Goal: Check status: Check status

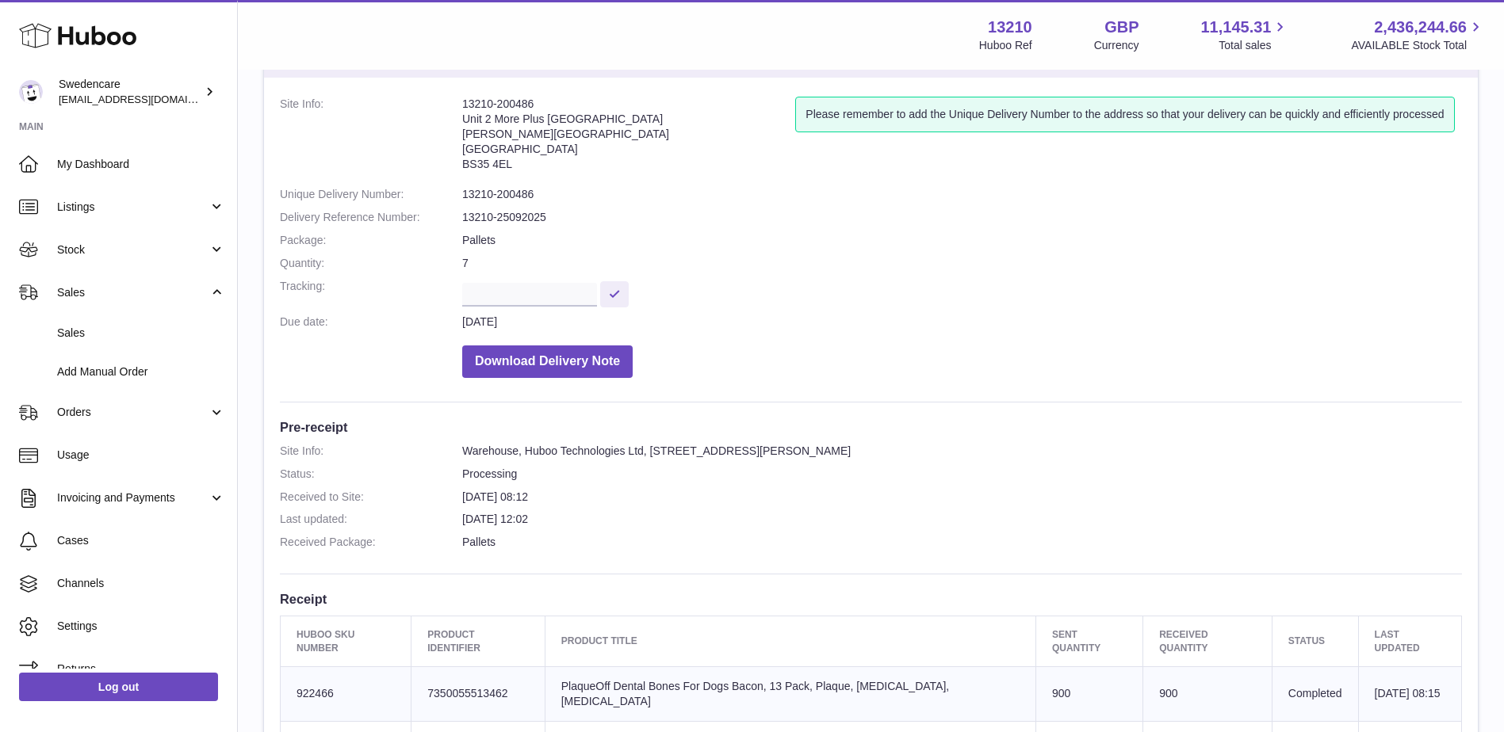
click at [103, 327] on span "Sales" at bounding box center [141, 333] width 168 height 15
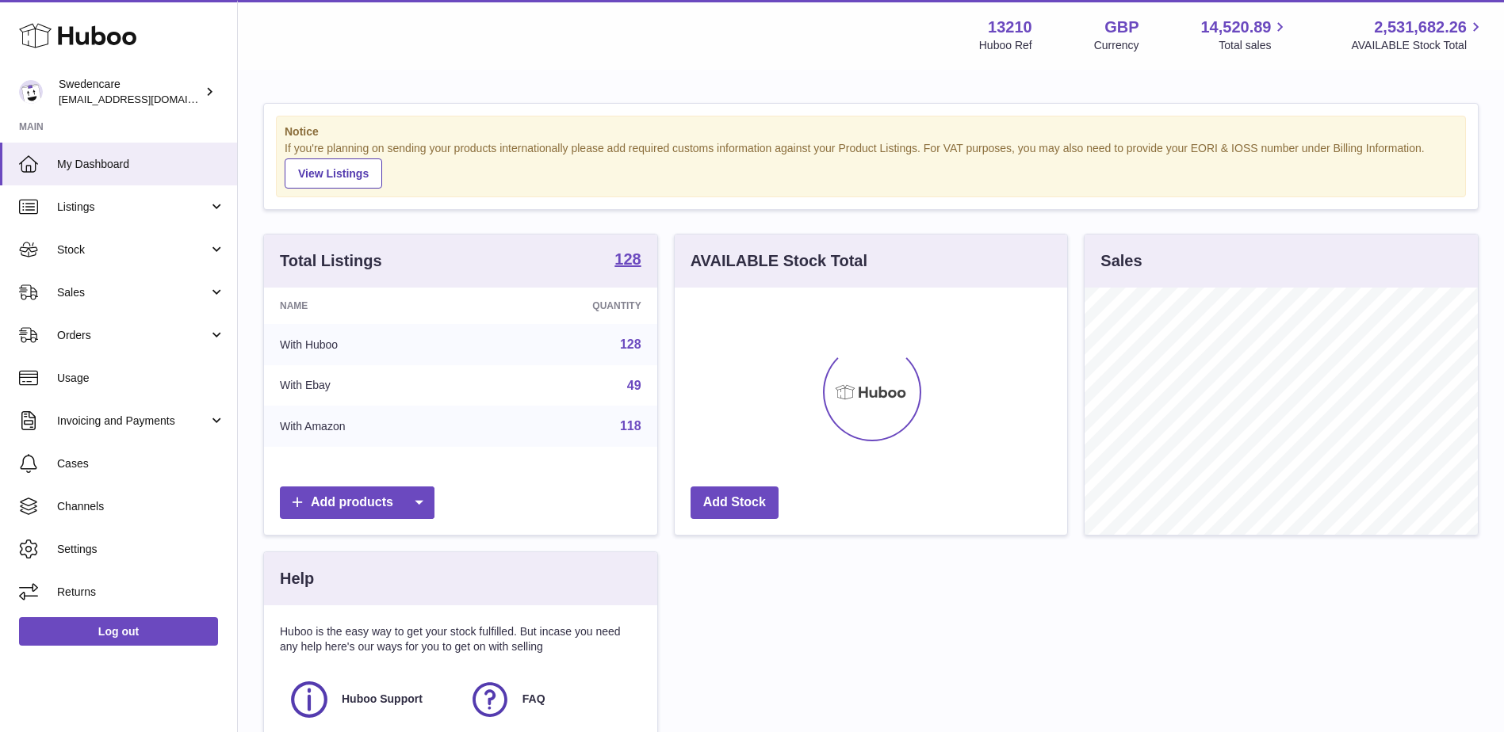
scroll to position [247, 392]
click at [85, 284] on link "Sales" at bounding box center [118, 292] width 237 height 43
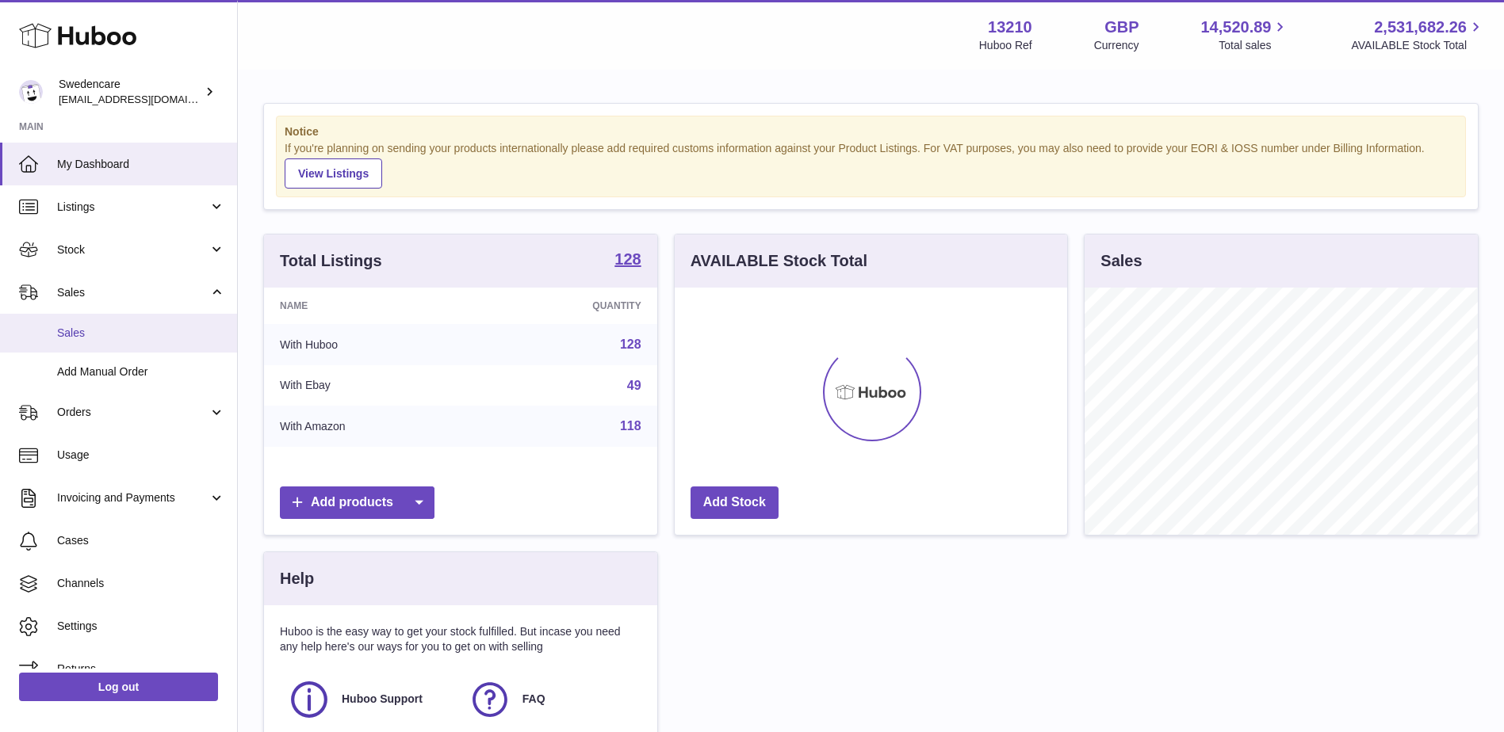
click at [106, 335] on span "Sales" at bounding box center [141, 333] width 168 height 15
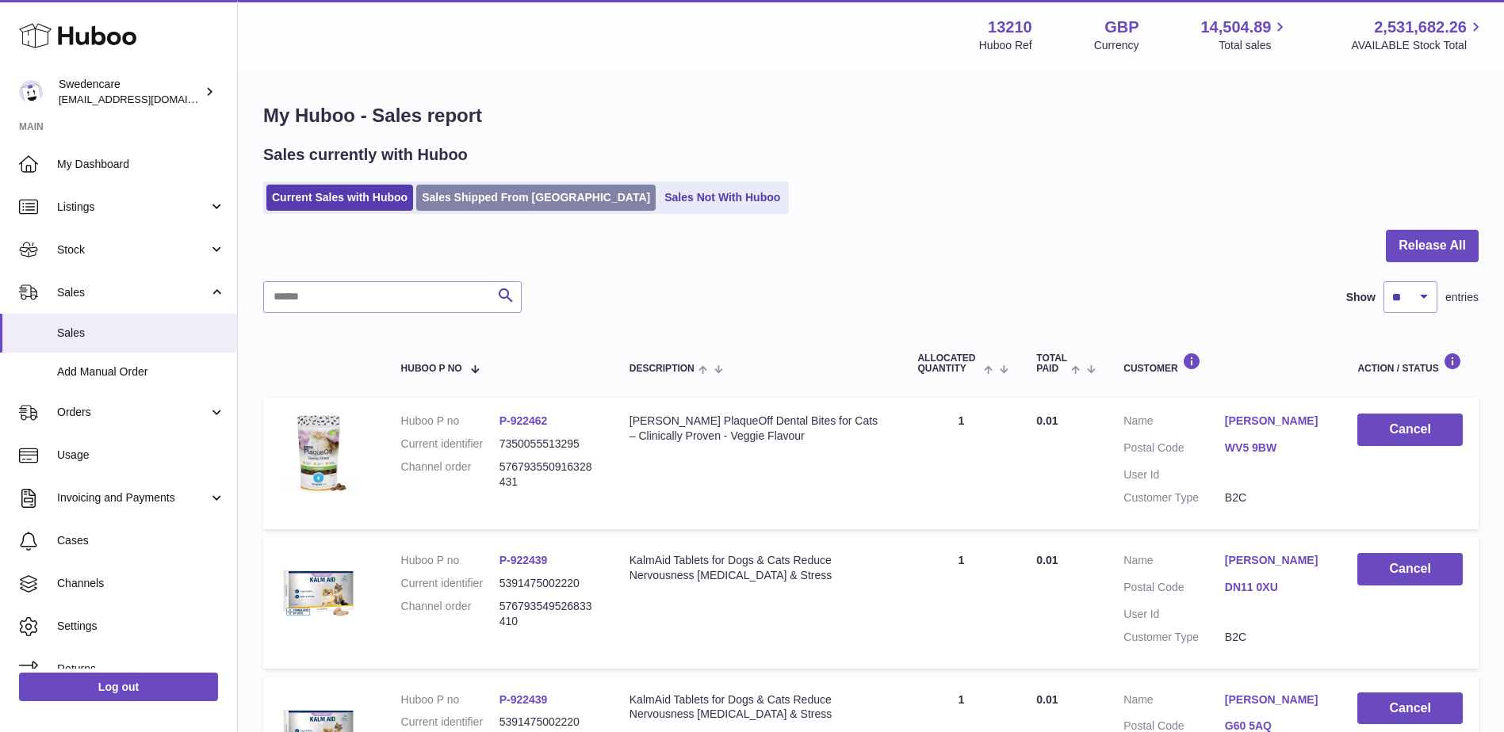
click at [465, 206] on link "Sales Shipped From Huboo" at bounding box center [535, 198] width 239 height 26
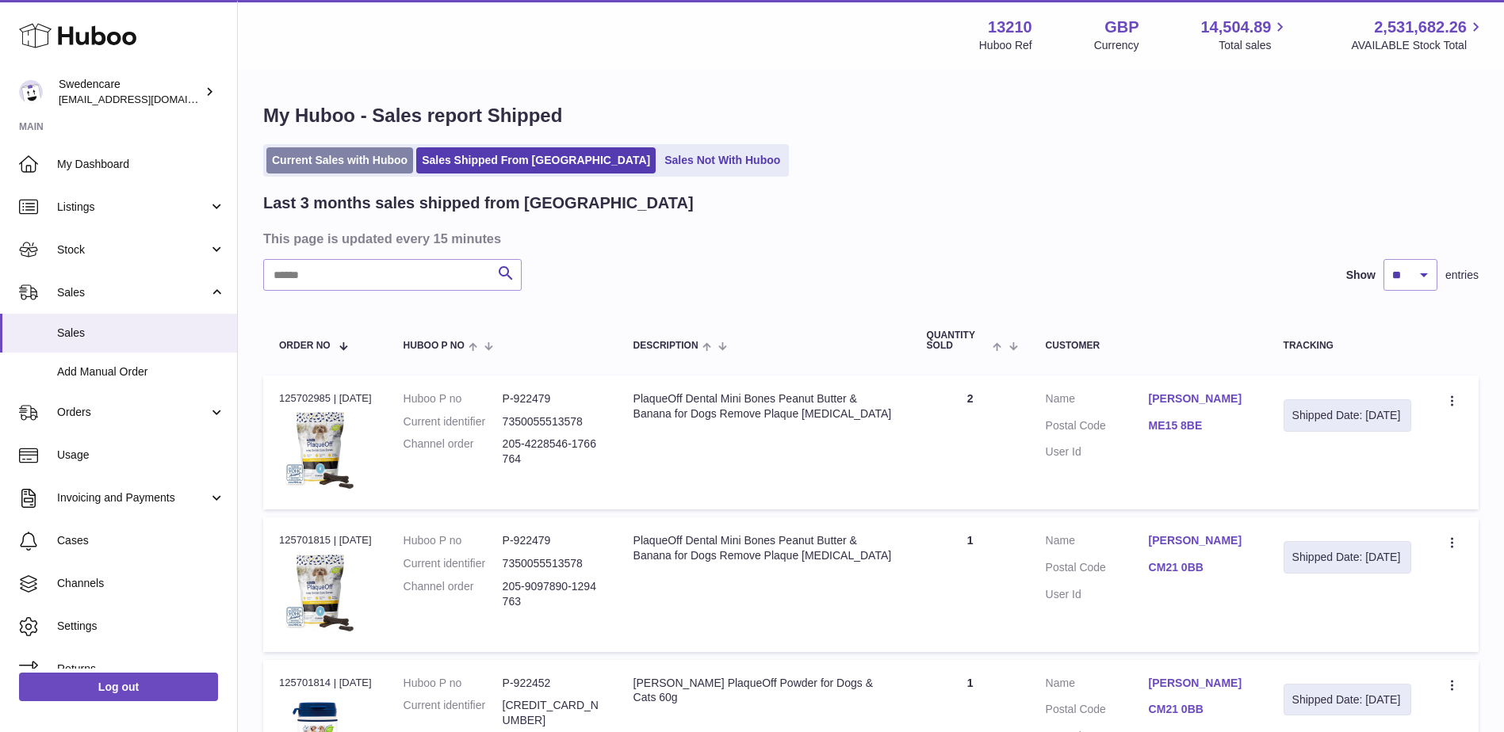
click at [361, 161] on link "Current Sales with Huboo" at bounding box center [339, 160] width 147 height 26
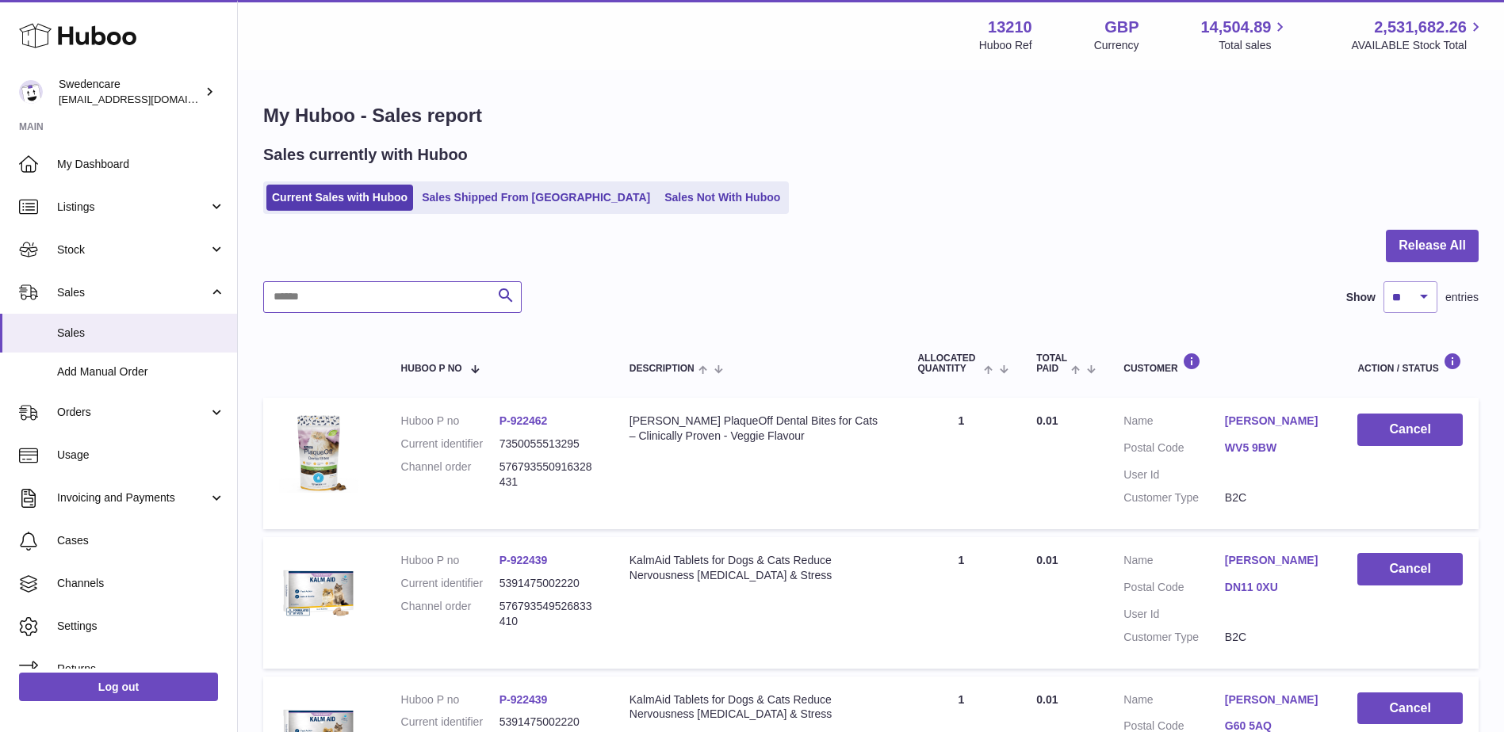
click at [374, 291] on input "text" at bounding box center [392, 297] width 258 height 32
paste input "**********"
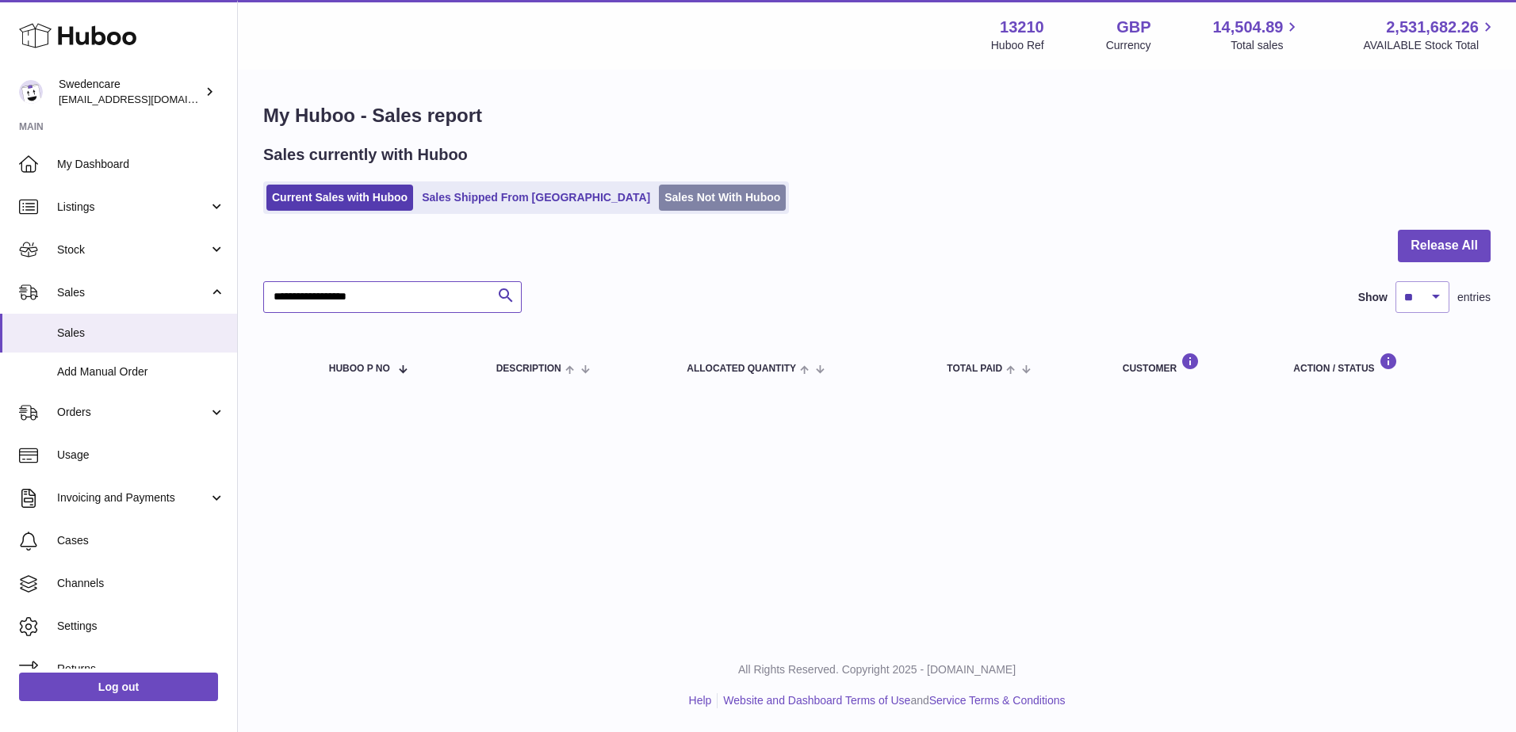
type input "**********"
click at [659, 190] on link "Sales Not With Huboo" at bounding box center [722, 198] width 127 height 26
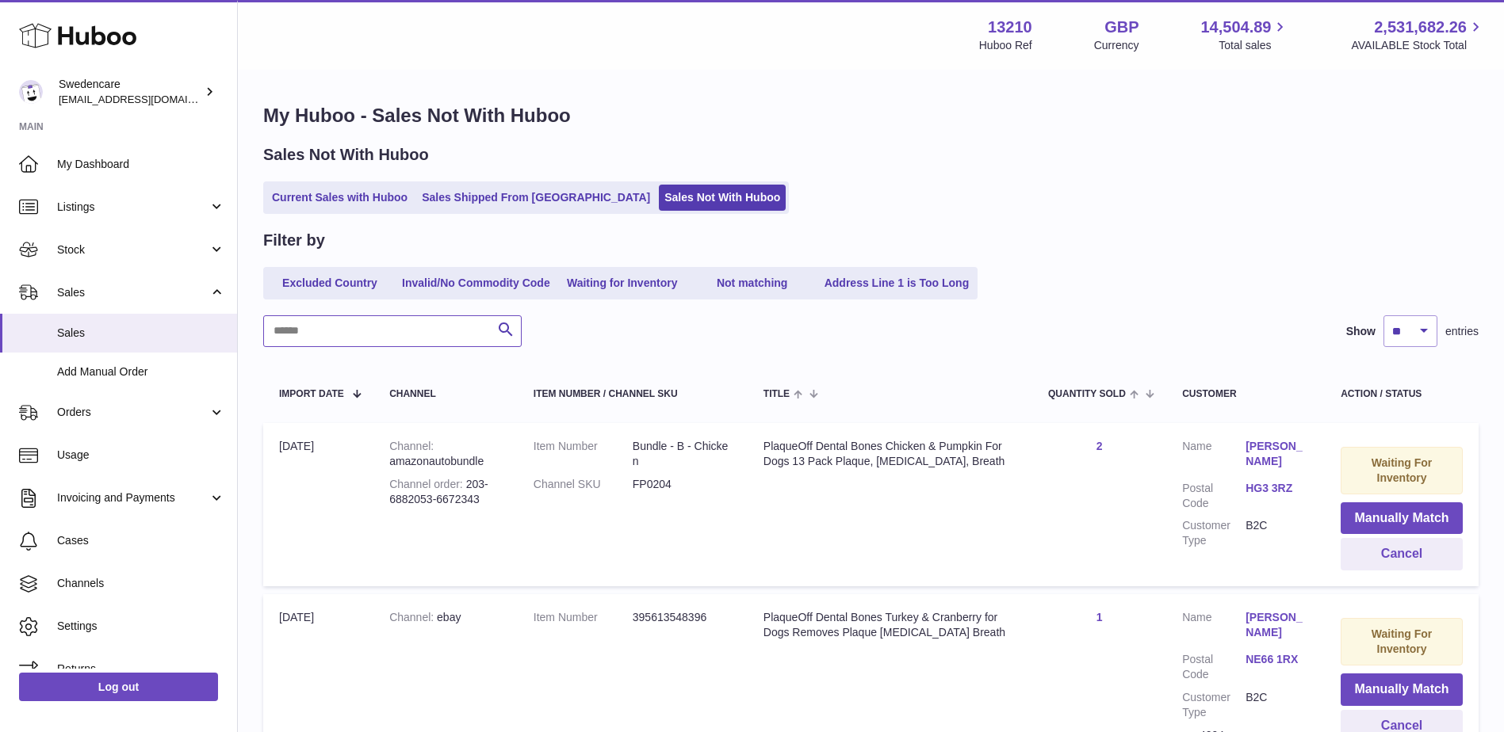
click at [361, 326] on input "text" at bounding box center [392, 331] width 258 height 32
paste input "**********"
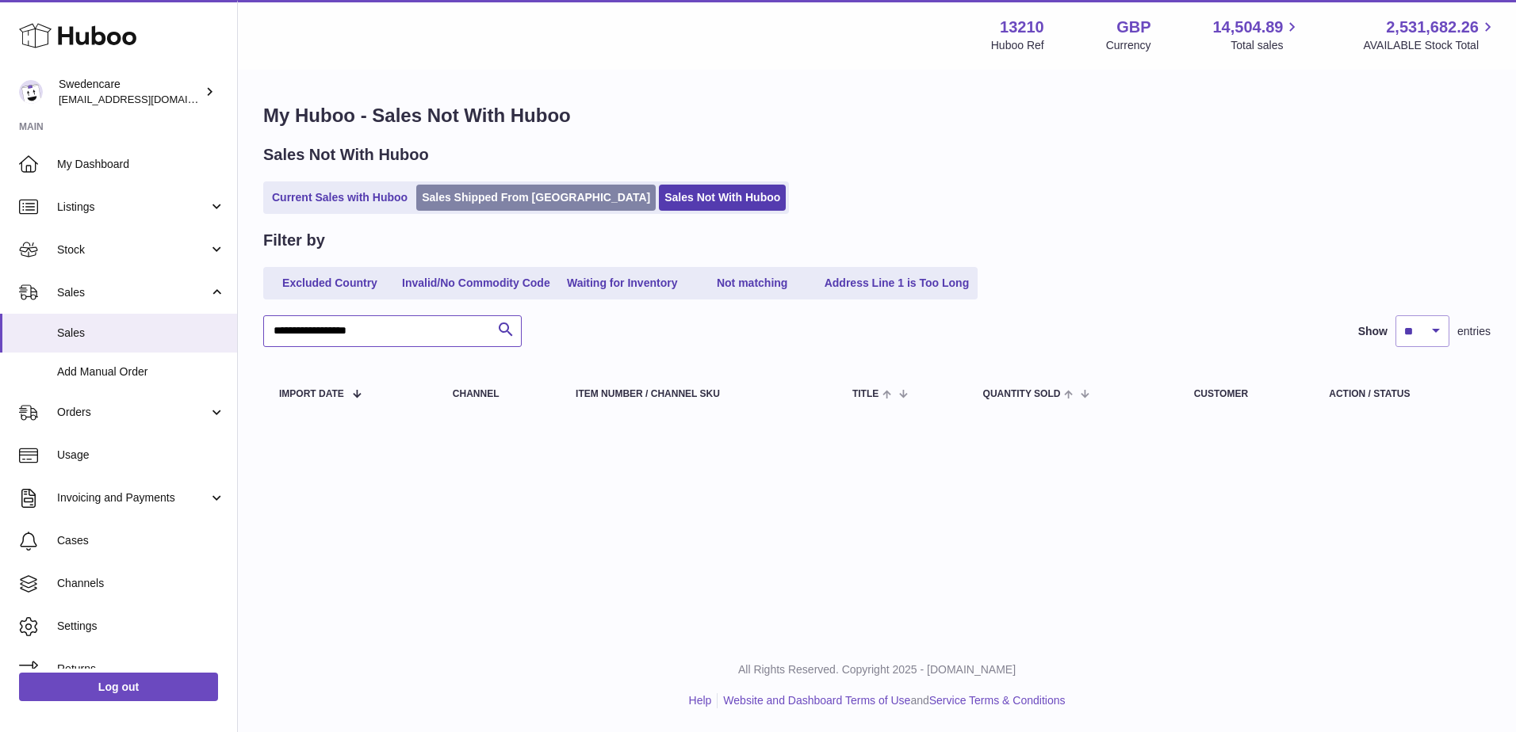
type input "**********"
click at [447, 189] on link "Sales Shipped From [GEOGRAPHIC_DATA]" at bounding box center [535, 198] width 239 height 26
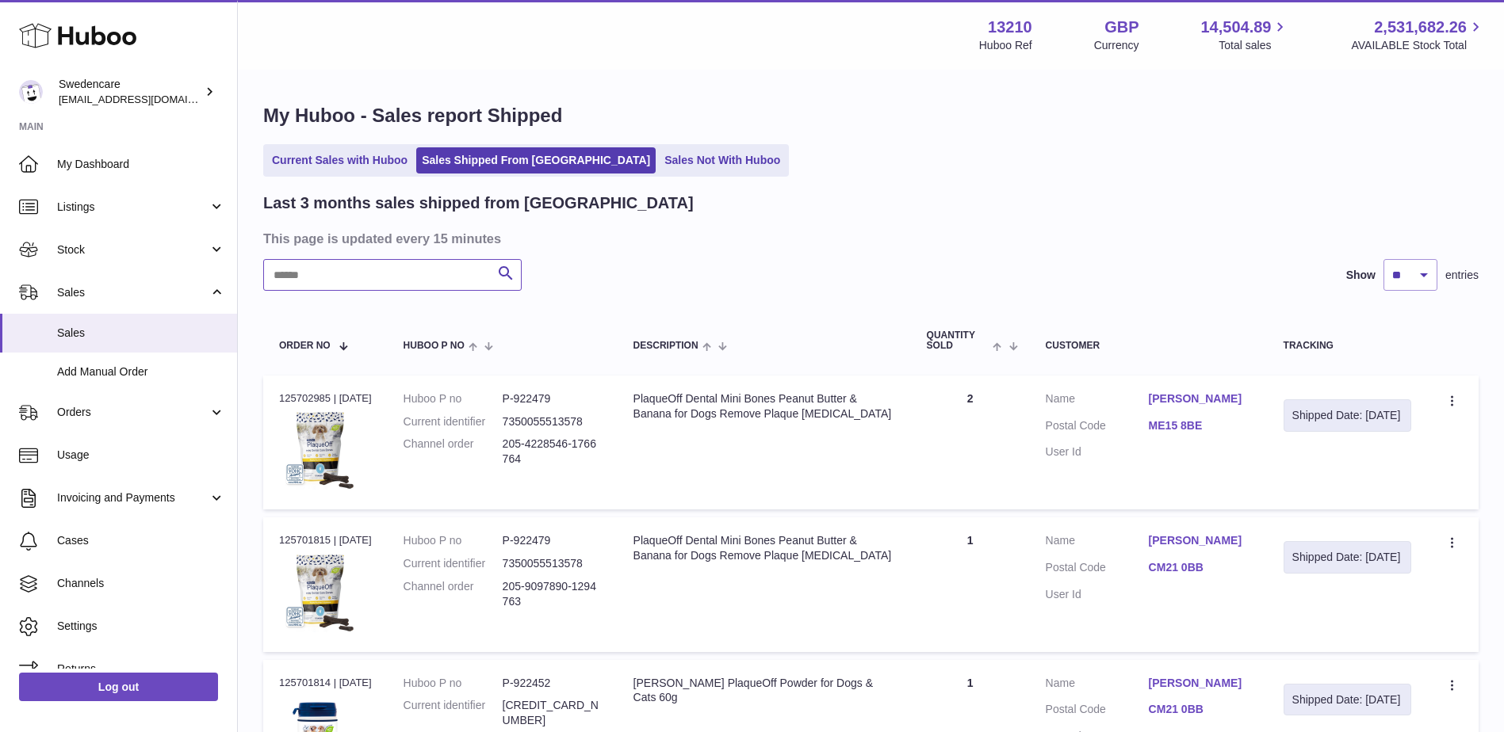
click at [365, 276] on input "text" at bounding box center [392, 275] width 258 height 32
paste input "**********"
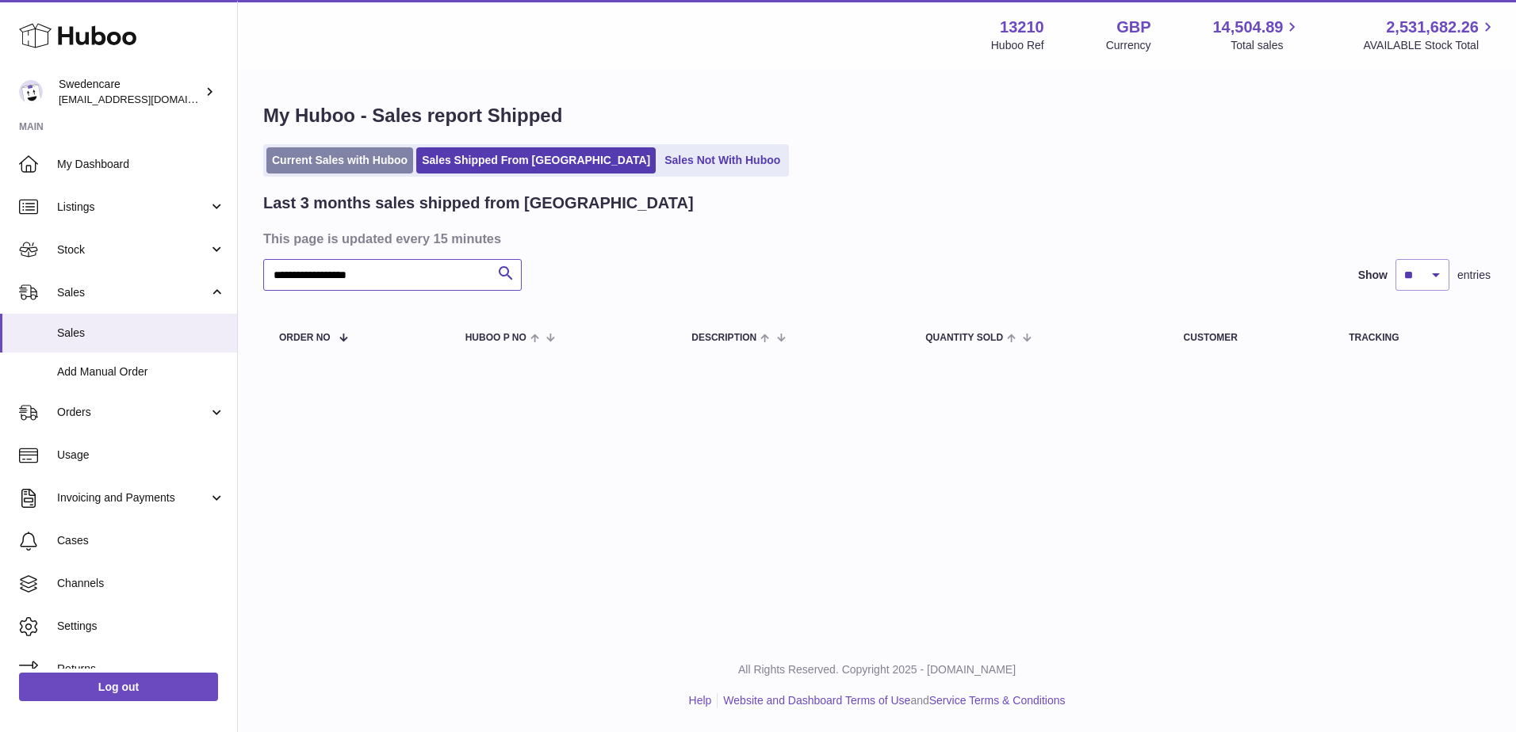
type input "**********"
click at [372, 167] on link "Current Sales with Huboo" at bounding box center [339, 160] width 147 height 26
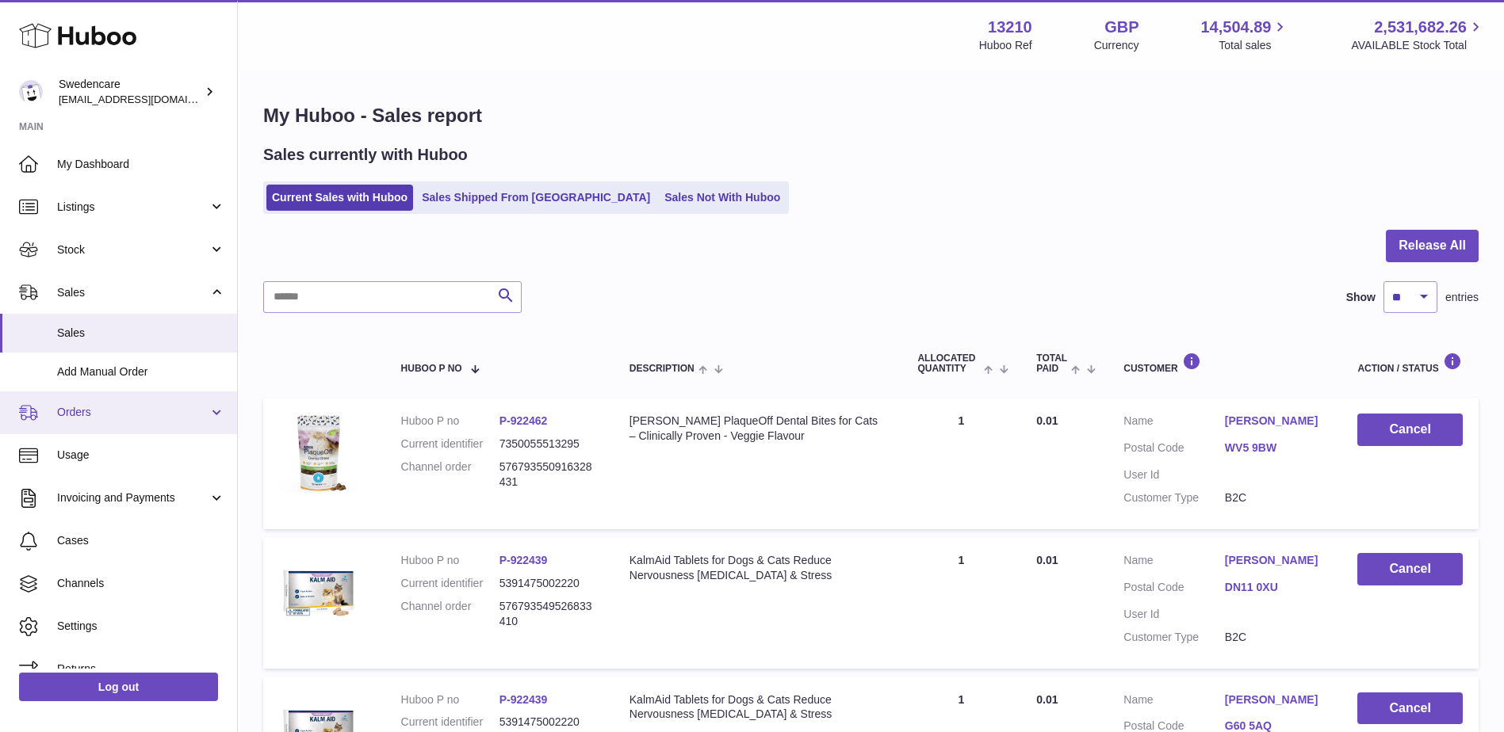
click at [157, 405] on span "Orders" at bounding box center [132, 412] width 151 height 15
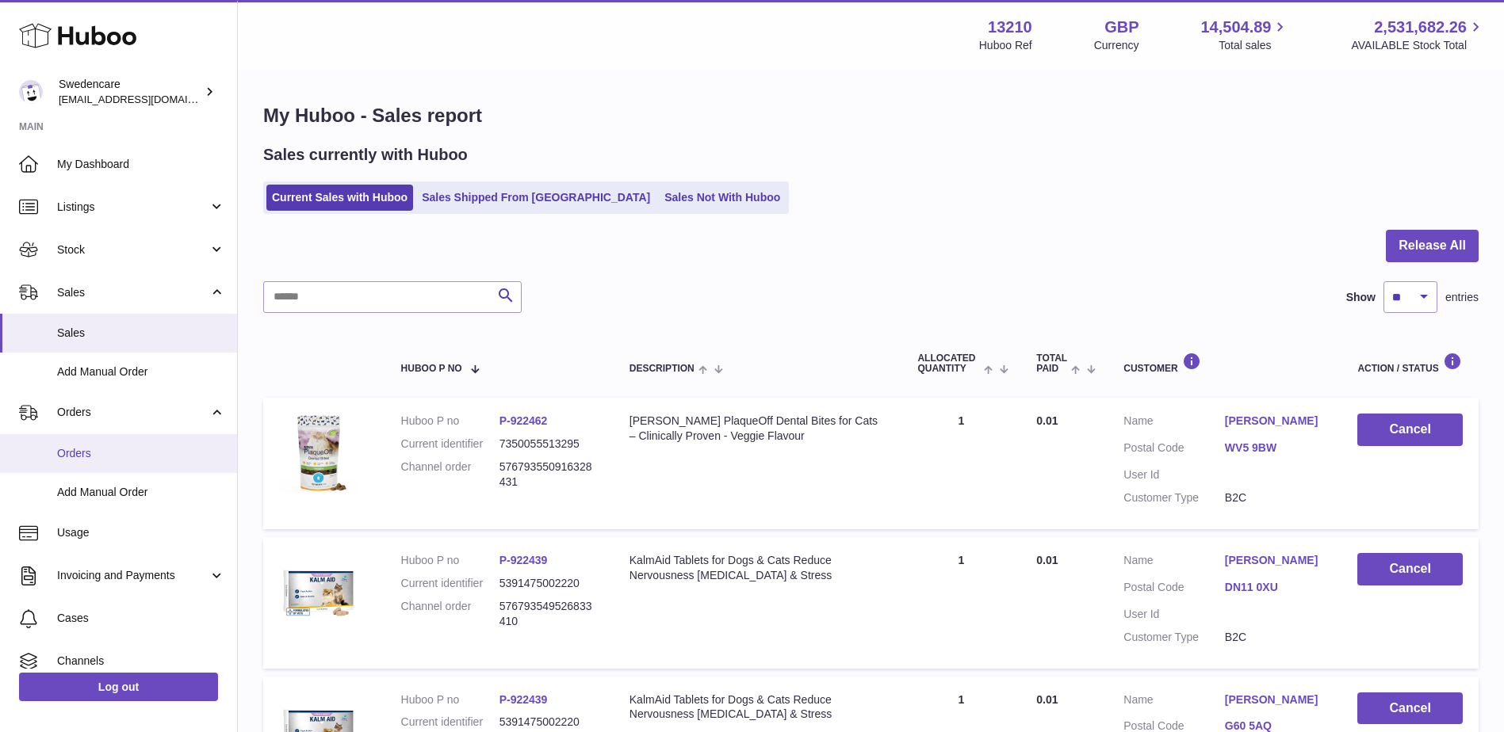
click at [116, 453] on span "Orders" at bounding box center [141, 453] width 168 height 15
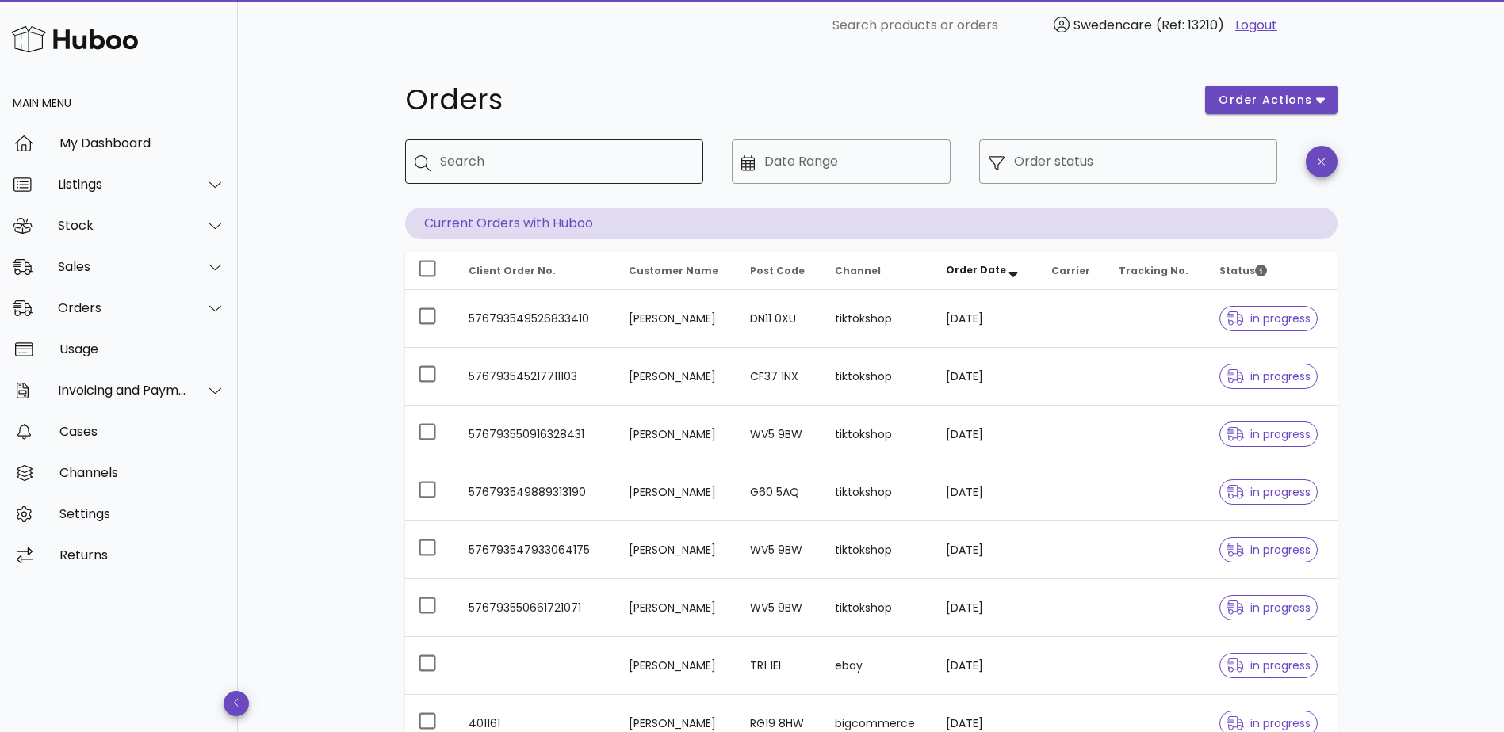
click at [545, 172] on input "Search" at bounding box center [565, 161] width 250 height 25
paste input "**********"
type input "**********"
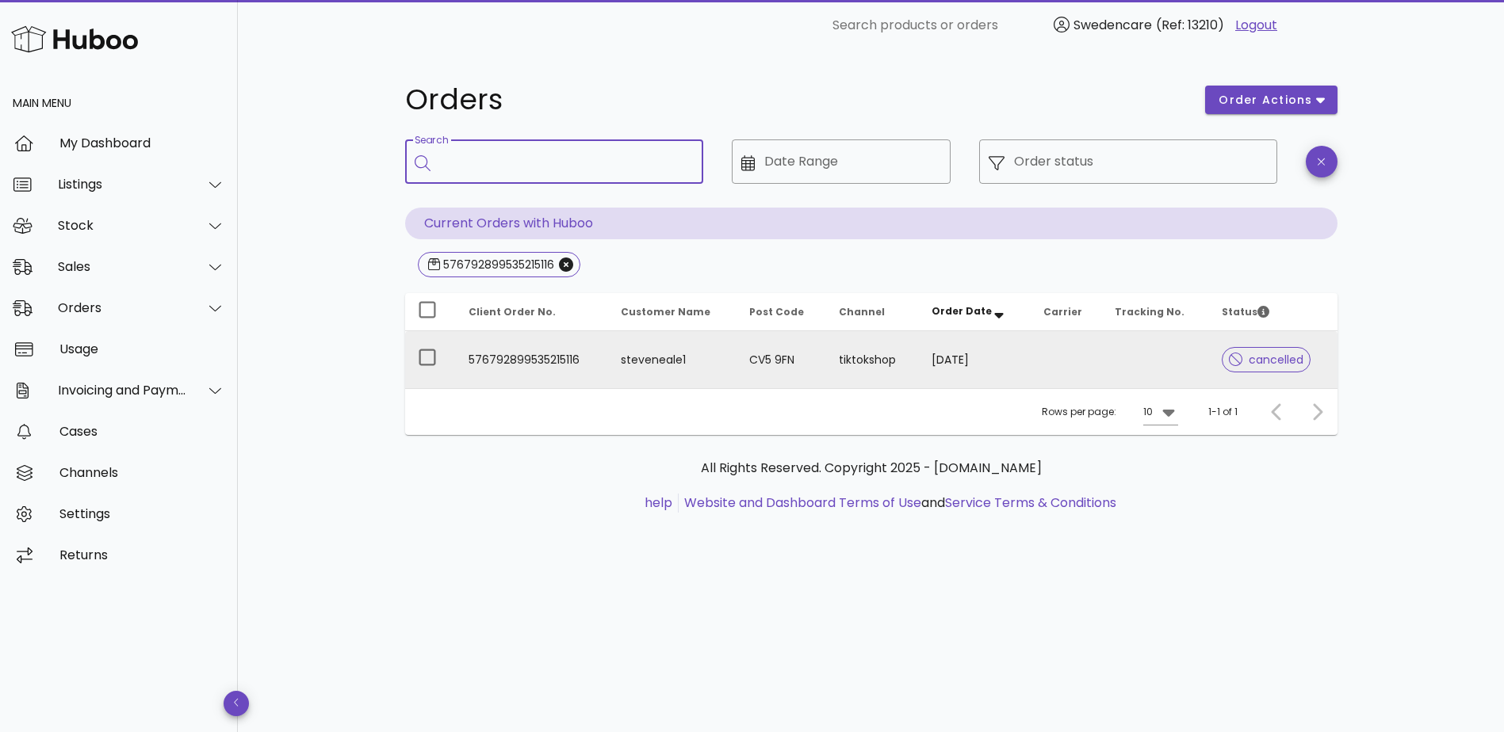
click at [672, 362] on td "steveneale1" at bounding box center [672, 359] width 128 height 57
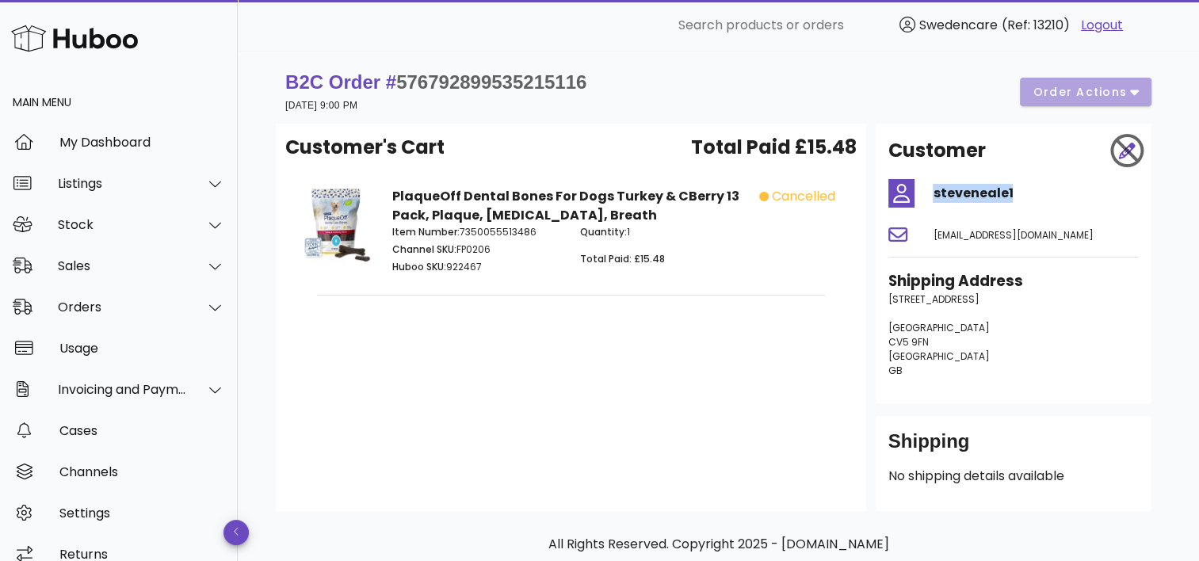
drag, startPoint x: 934, startPoint y: 193, endPoint x: 1011, endPoint y: 195, distance: 77.7
click at [1011, 195] on h4 "steveneale1" at bounding box center [1036, 193] width 206 height 19
copy h4 "steveneale1"
drag, startPoint x: 967, startPoint y: 319, endPoint x: 938, endPoint y: 317, distance: 29.4
click at [967, 319] on p "[STREET_ADDRESS]" at bounding box center [1014, 335] width 250 height 86
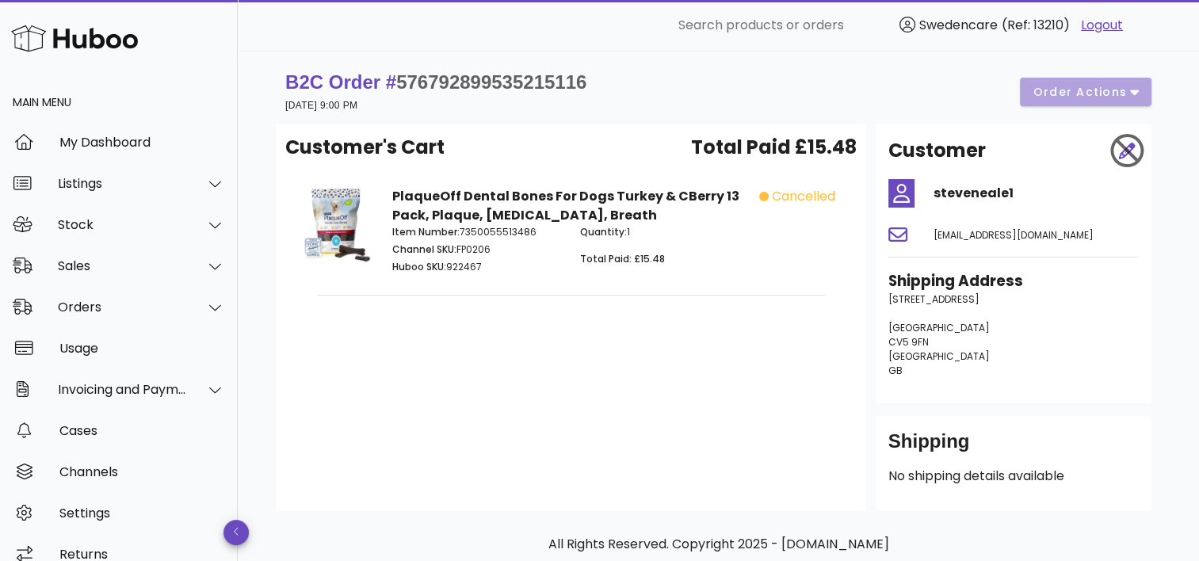
drag, startPoint x: 889, startPoint y: 298, endPoint x: 986, endPoint y: 301, distance: 96.8
click at [986, 301] on p "[STREET_ADDRESS]" at bounding box center [1014, 335] width 250 height 86
copy span "[STREET_ADDRESS]"
drag, startPoint x: 889, startPoint y: 327, endPoint x: 935, endPoint y: 326, distance: 46.0
click at [935, 326] on p "[STREET_ADDRESS]" at bounding box center [1014, 335] width 250 height 86
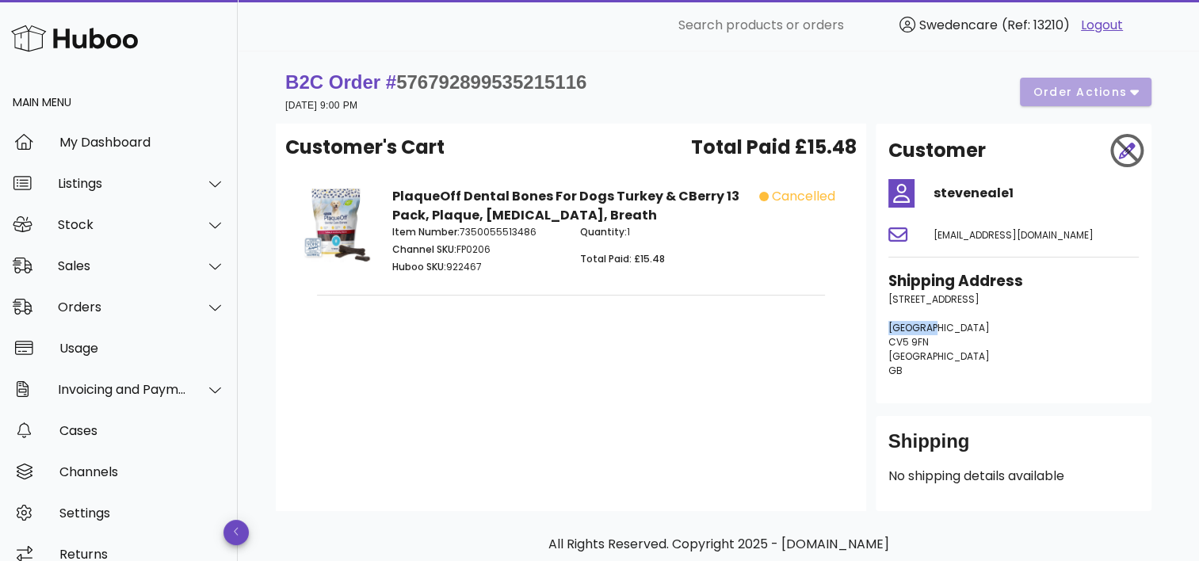
copy span "[GEOGRAPHIC_DATA]"
drag, startPoint x: 887, startPoint y: 343, endPoint x: 932, endPoint y: 345, distance: 45.2
click at [932, 345] on div "Shipping Address [STREET_ADDRESS]" at bounding box center [1014, 331] width 270 height 140
copy span "CV5 9FN"
drag, startPoint x: 395, startPoint y: 81, endPoint x: 598, endPoint y: 79, distance: 203.7
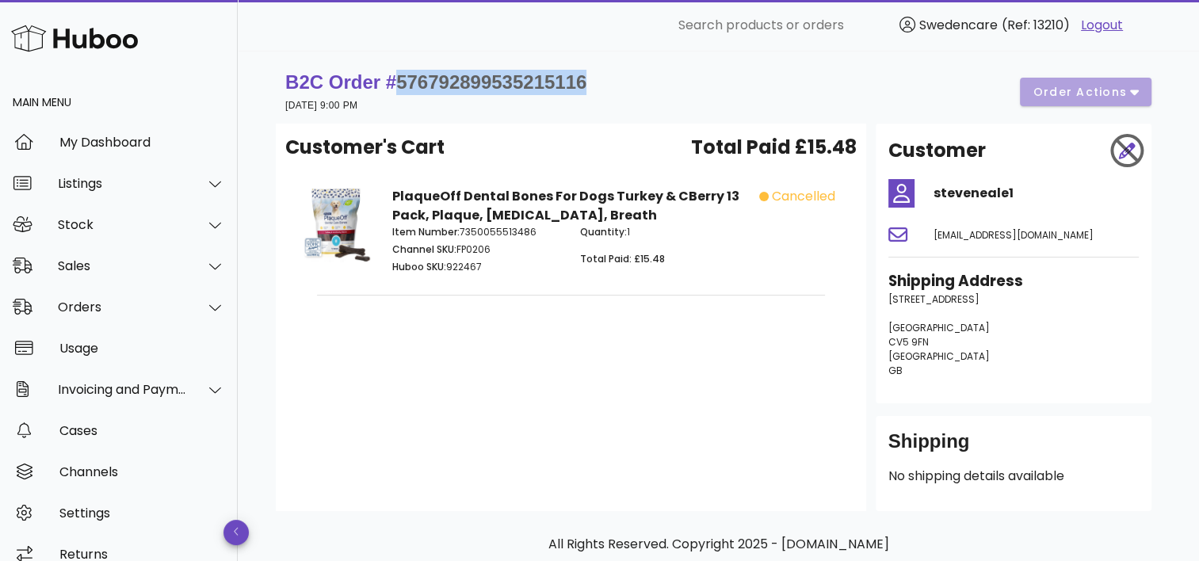
click at [598, 79] on div "B2C Order # 576792899535215116 [DATE] 9:00 PM order actions" at bounding box center [718, 92] width 866 height 44
copy span "576792899535215116"
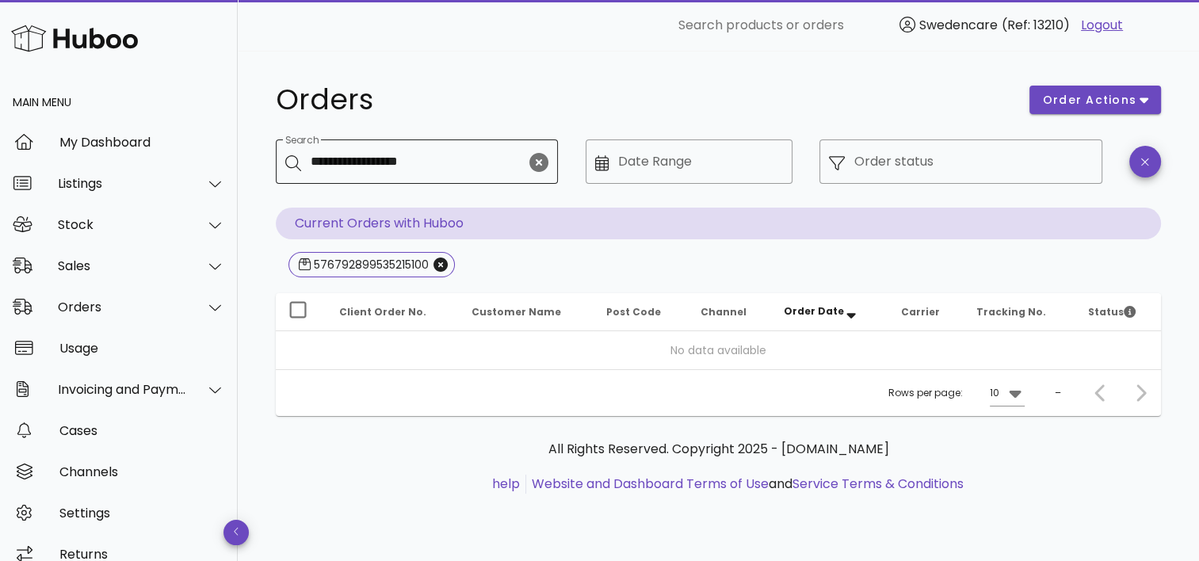
click at [496, 153] on input "**********" at bounding box center [419, 161] width 216 height 25
type input "*"
paste input "**********"
type input "**********"
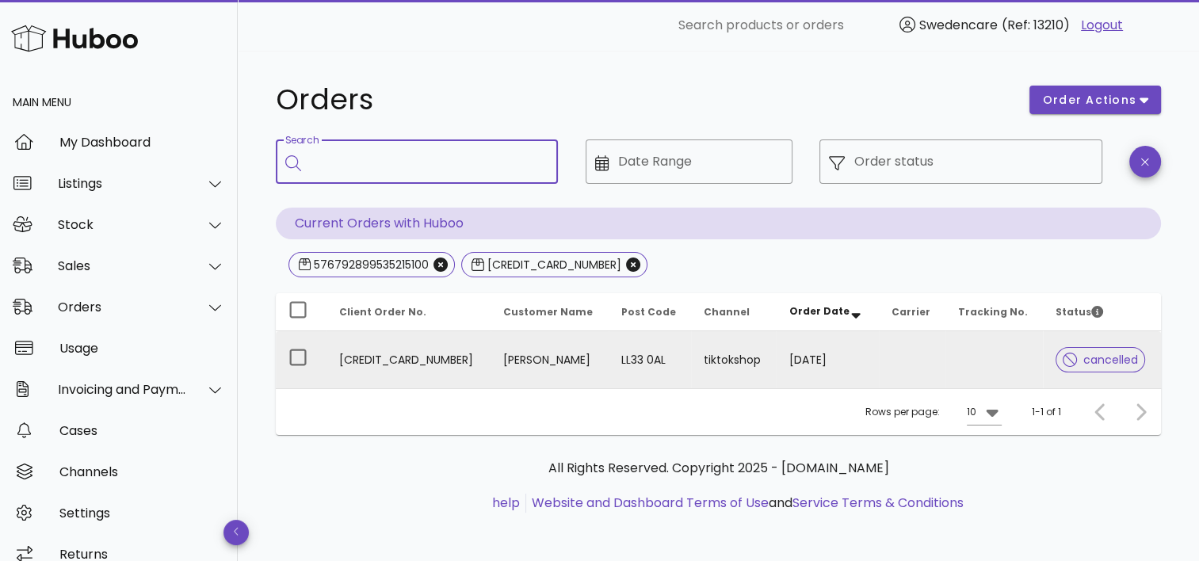
click at [552, 360] on td "[PERSON_NAME]" at bounding box center [550, 359] width 118 height 57
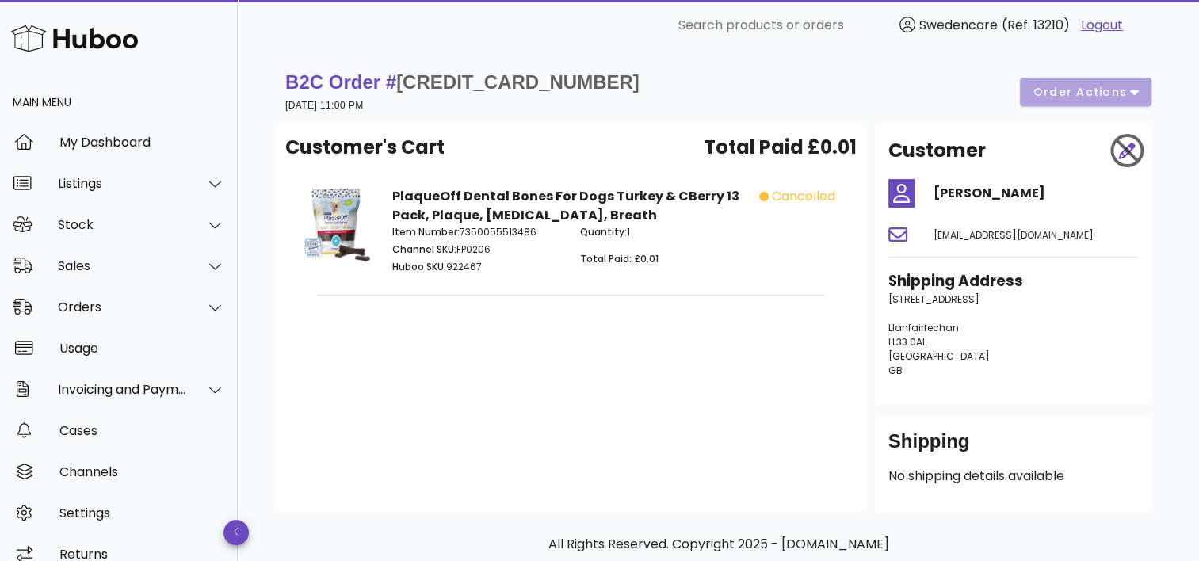
click at [954, 192] on h4 "[PERSON_NAME]" at bounding box center [1036, 193] width 206 height 19
drag, startPoint x: 935, startPoint y: 193, endPoint x: 1038, endPoint y: 193, distance: 103.0
click at [1038, 193] on h4 "[PERSON_NAME]" at bounding box center [1036, 193] width 206 height 19
copy h4 "[PERSON_NAME]"
click at [956, 324] on p "[STREET_ADDRESS] [GEOGRAPHIC_DATA]" at bounding box center [1014, 335] width 250 height 86
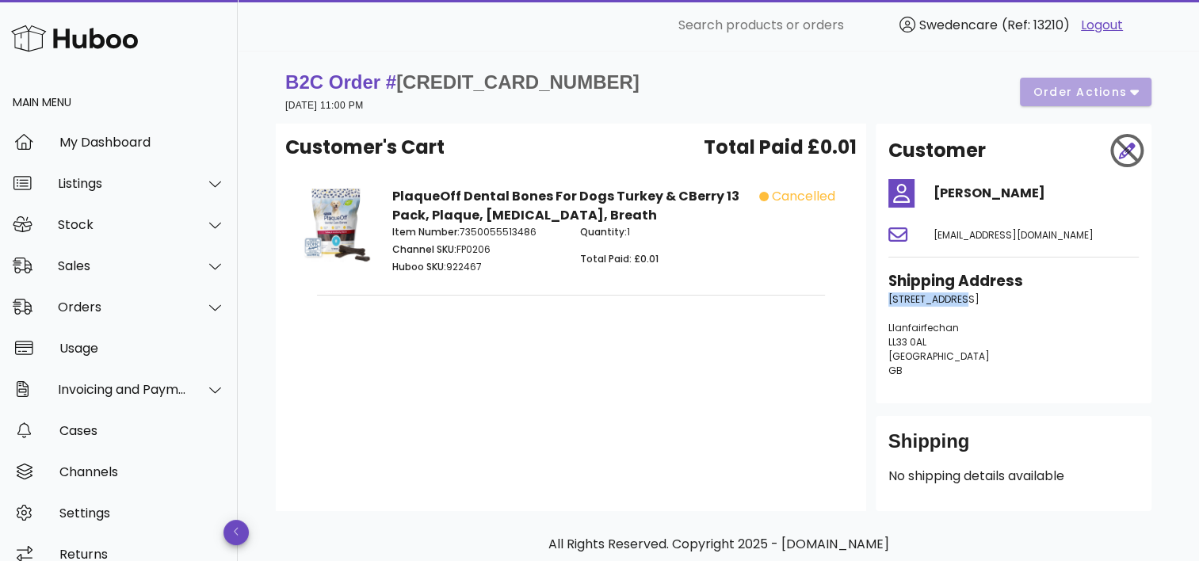
drag, startPoint x: 889, startPoint y: 299, endPoint x: 957, endPoint y: 295, distance: 68.3
click at [957, 295] on span "[STREET_ADDRESS]" at bounding box center [934, 298] width 91 height 13
copy span "[STREET_ADDRESS]"
drag, startPoint x: 889, startPoint y: 327, endPoint x: 973, endPoint y: 323, distance: 84.1
click at [973, 323] on p "[STREET_ADDRESS] [GEOGRAPHIC_DATA]" at bounding box center [1014, 335] width 250 height 86
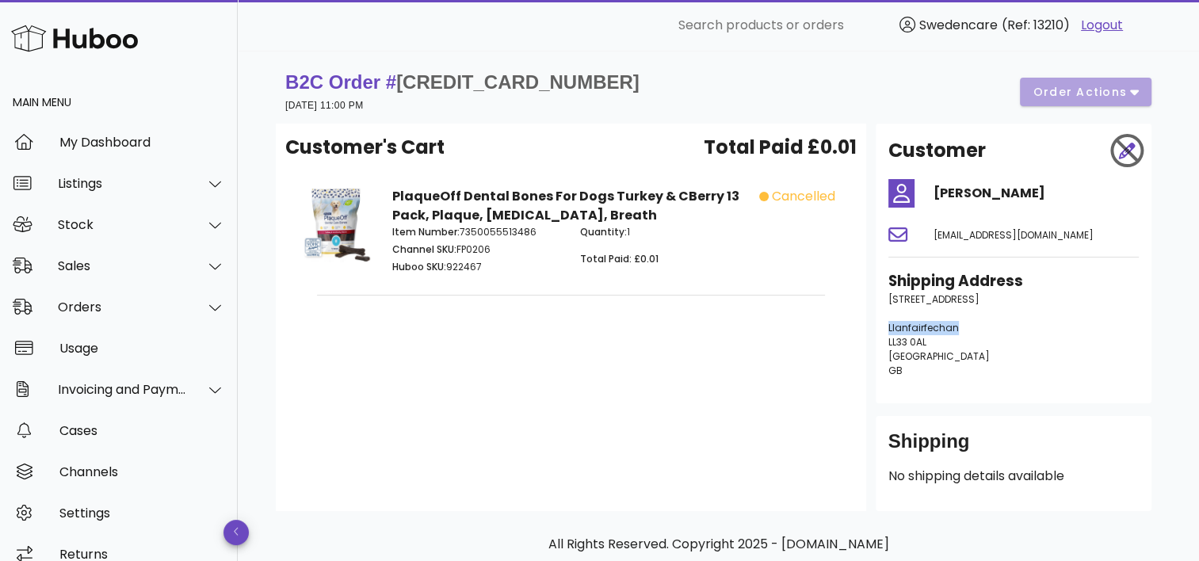
copy span "Llanfairfechan"
drag, startPoint x: 889, startPoint y: 342, endPoint x: 939, endPoint y: 344, distance: 50.8
click at [939, 344] on p "[STREET_ADDRESS] [GEOGRAPHIC_DATA]" at bounding box center [1014, 335] width 250 height 86
copy span "LL33 0AL"
click at [388, 82] on strong "B2C Order # [CREDIT_CARD_NUMBER]" at bounding box center [462, 81] width 354 height 21
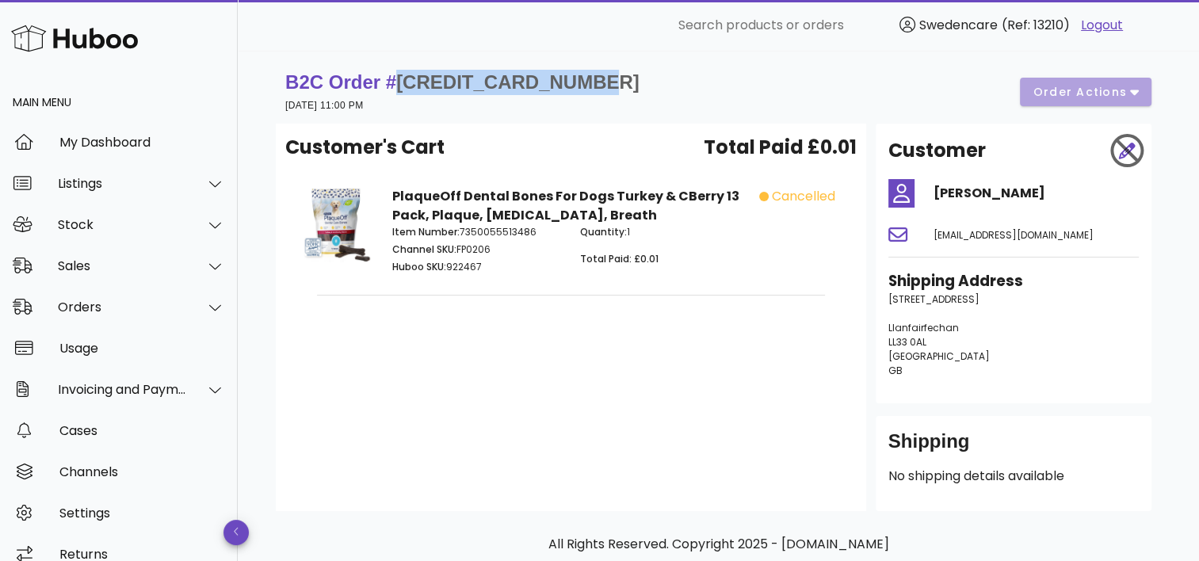
drag, startPoint x: 396, startPoint y: 82, endPoint x: 590, endPoint y: 86, distance: 193.5
click at [590, 86] on span "[CREDIT_CARD_NUMBER]" at bounding box center [517, 81] width 243 height 21
copy span "[CREDIT_CARD_NUMBER]"
